Goal: Find specific page/section

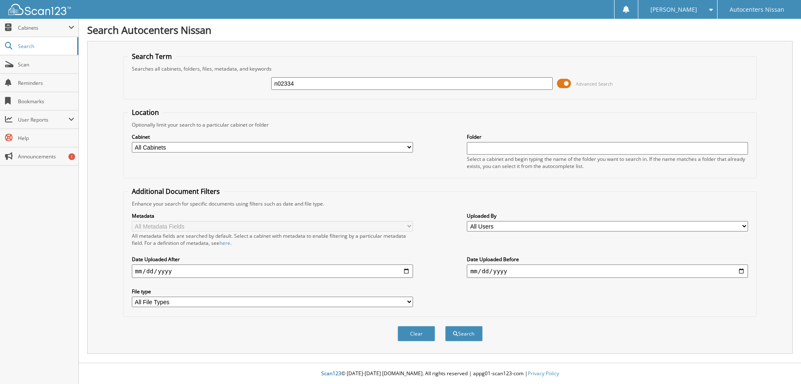
type input "n02334"
click at [445, 326] on button "Search" at bounding box center [464, 333] width 38 height 15
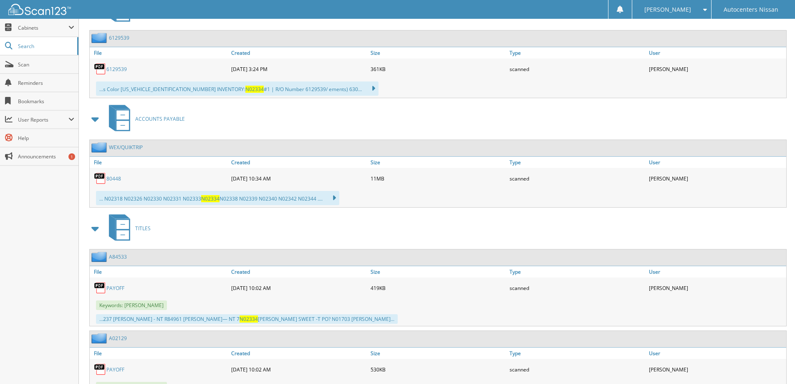
scroll to position [476, 0]
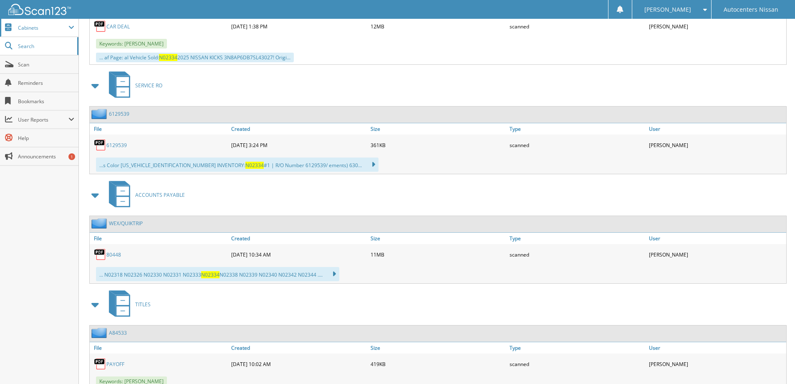
click at [24, 28] on span "Cabinets" at bounding box center [43, 27] width 51 height 7
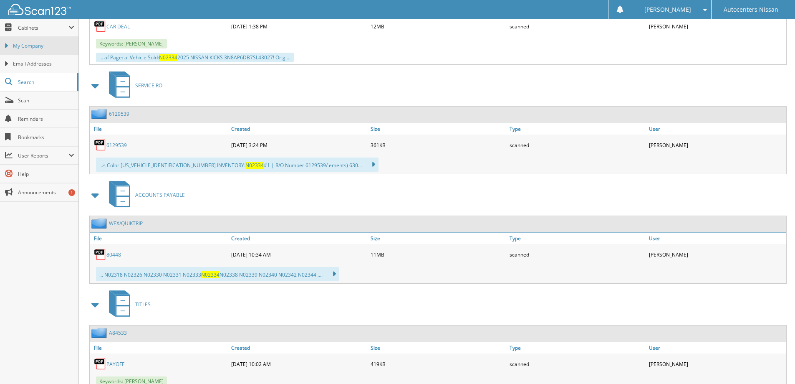
click at [26, 41] on link "My Company" at bounding box center [39, 46] width 78 height 18
